Goal: Task Accomplishment & Management: Manage account settings

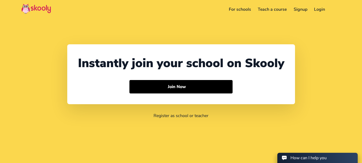
select select "91"
select select "[GEOGRAPHIC_DATA]"
select select "[GEOGRAPHIC_DATA]/[GEOGRAPHIC_DATA]"
click at [322, 10] on link "Login" at bounding box center [320, 9] width 18 height 9
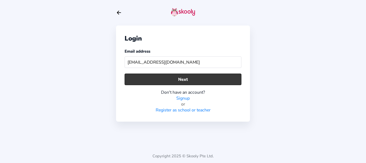
type input "[EMAIL_ADDRESS][DOMAIN_NAME]"
click at [176, 79] on button "Next" at bounding box center [183, 80] width 117 height 12
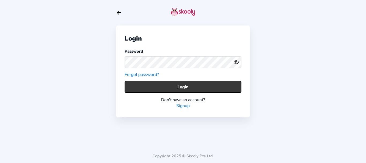
click at [149, 87] on button "Login" at bounding box center [183, 87] width 117 height 12
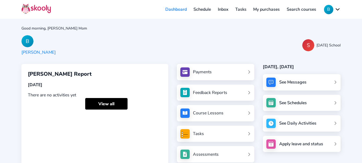
click at [205, 91] on div "Feedback Reports" at bounding box center [210, 93] width 34 height 6
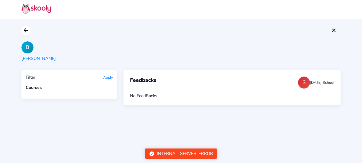
click at [26, 30] on icon "arrow back outline" at bounding box center [26, 30] width 4 height 4
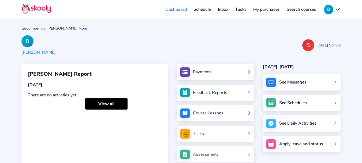
click at [336, 8] on button "B" at bounding box center [332, 9] width 17 height 9
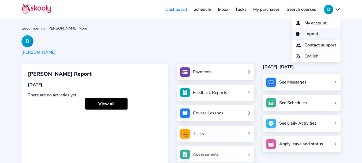
click at [318, 31] on link "Logout" at bounding box center [316, 33] width 49 height 11
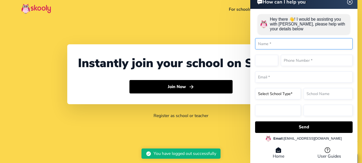
select select "91"
select select "[GEOGRAPHIC_DATA]"
select select "[GEOGRAPHIC_DATA]/[GEOGRAPHIC_DATA]"
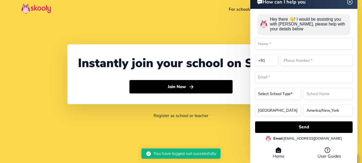
click at [203, 33] on div "Instantly join your school on Skooly Join Now Register as school or teacher" at bounding box center [181, 81] width 362 height 163
